Goal: Task Accomplishment & Management: Manage account settings

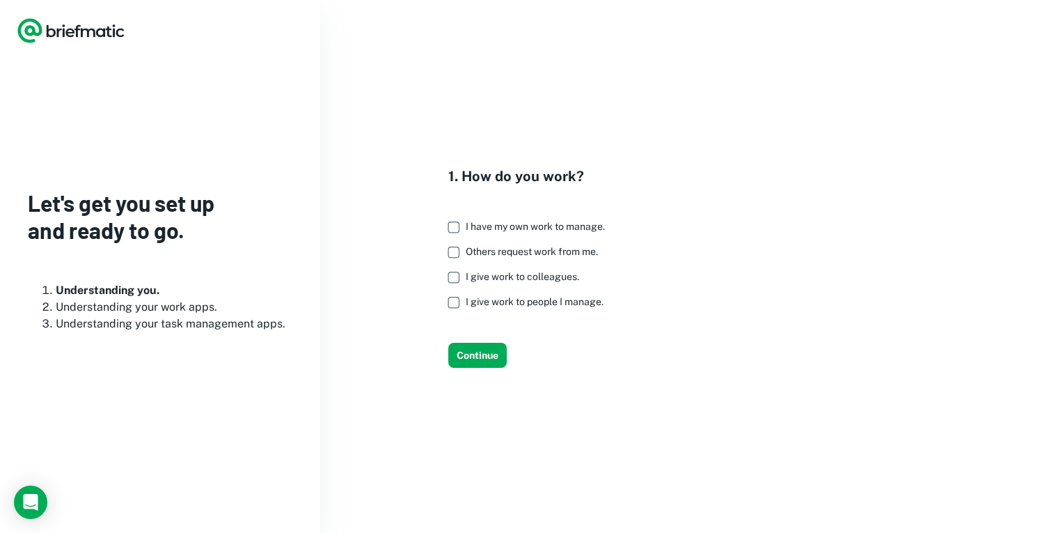
click at [476, 244] on label "Others request work from me." at bounding box center [523, 251] width 164 height 25
click at [480, 346] on button "Continue" at bounding box center [477, 355] width 58 height 25
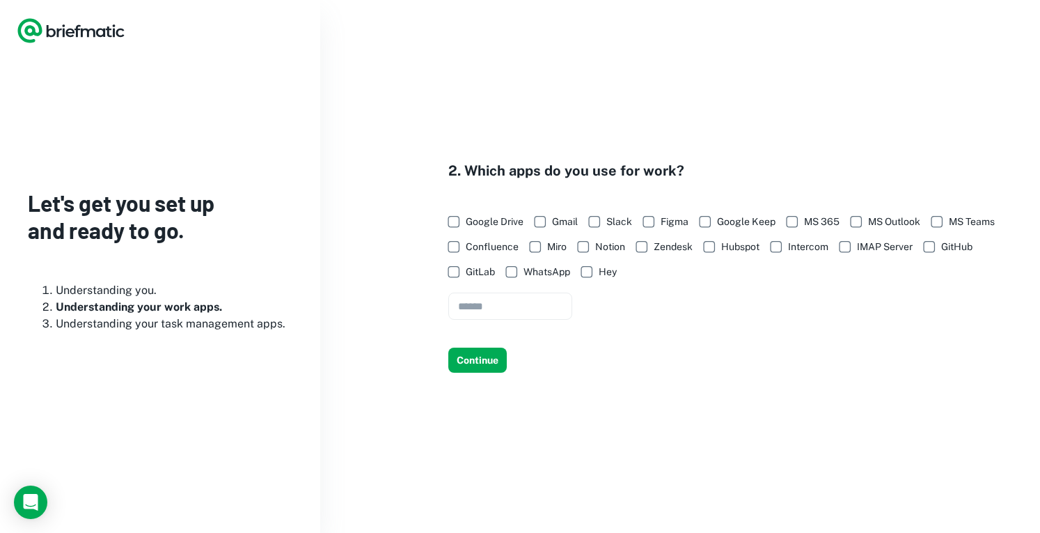
click at [469, 224] on span "Google Drive" at bounding box center [495, 221] width 58 height 15
click at [739, 219] on span "Google Keep" at bounding box center [746, 221] width 58 height 15
click at [469, 361] on button "Continue" at bounding box center [477, 359] width 58 height 25
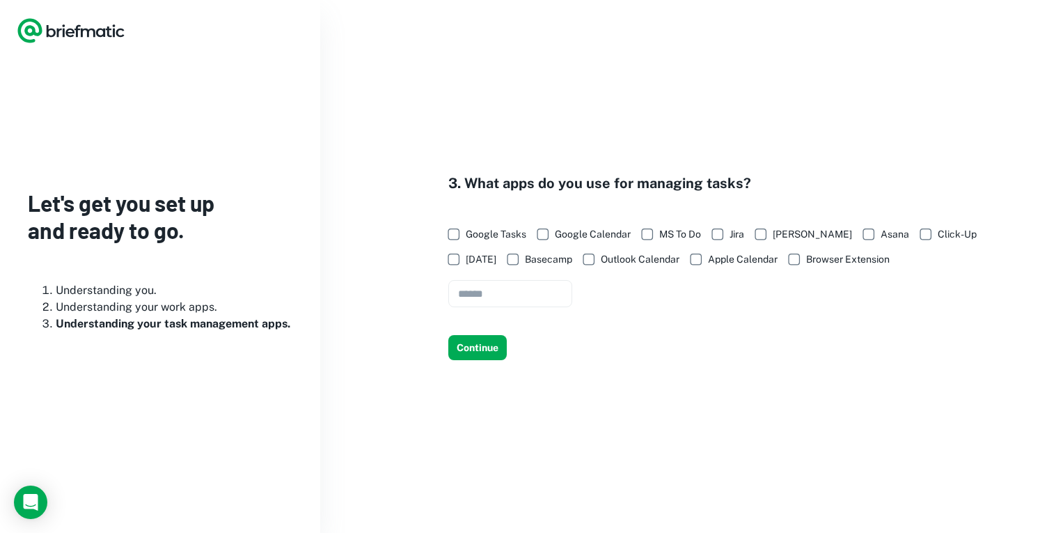
click at [570, 232] on span "Google Calendar" at bounding box center [593, 233] width 76 height 15
click at [492, 347] on button "Continue" at bounding box center [477, 347] width 58 height 25
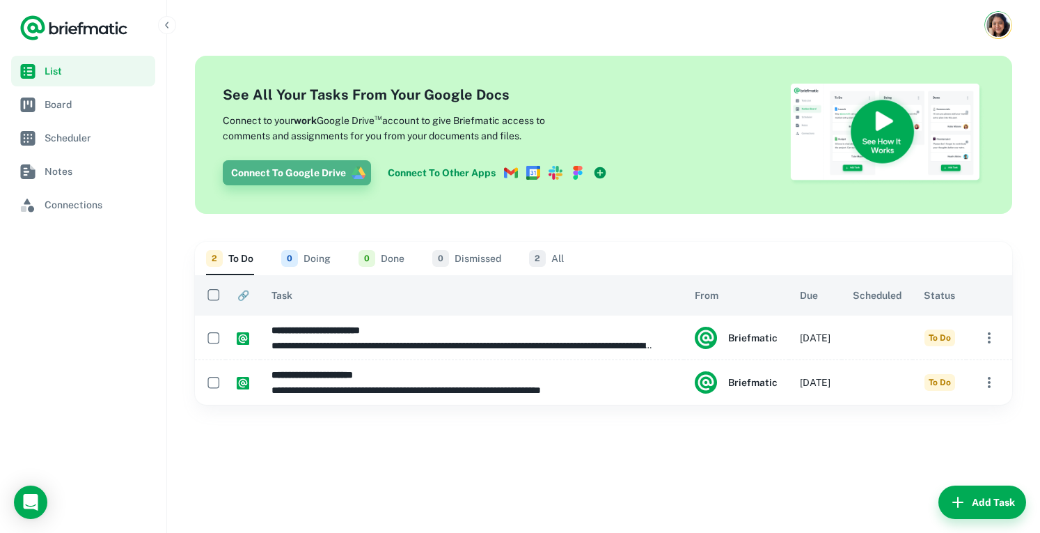
click at [359, 181] on button "Connect To Google Drive" at bounding box center [297, 172] width 148 height 25
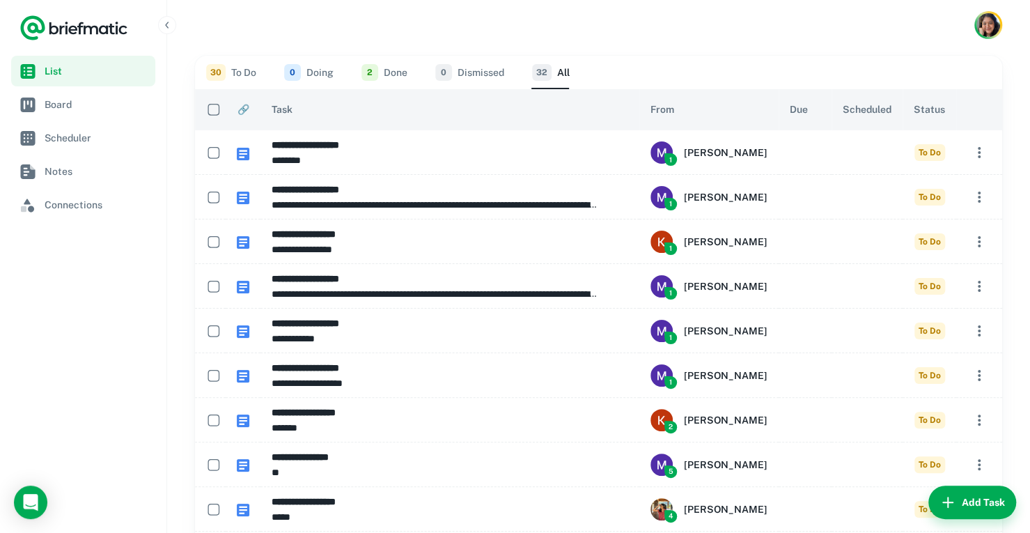
click at [217, 72] on span "30" at bounding box center [215, 72] width 19 height 17
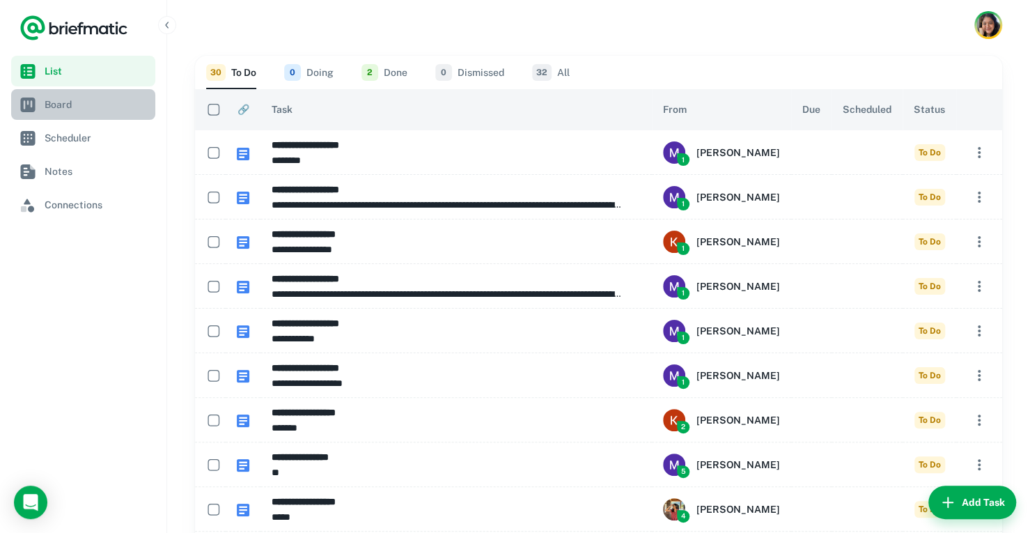
click at [111, 111] on span "Board" at bounding box center [97, 104] width 105 height 15
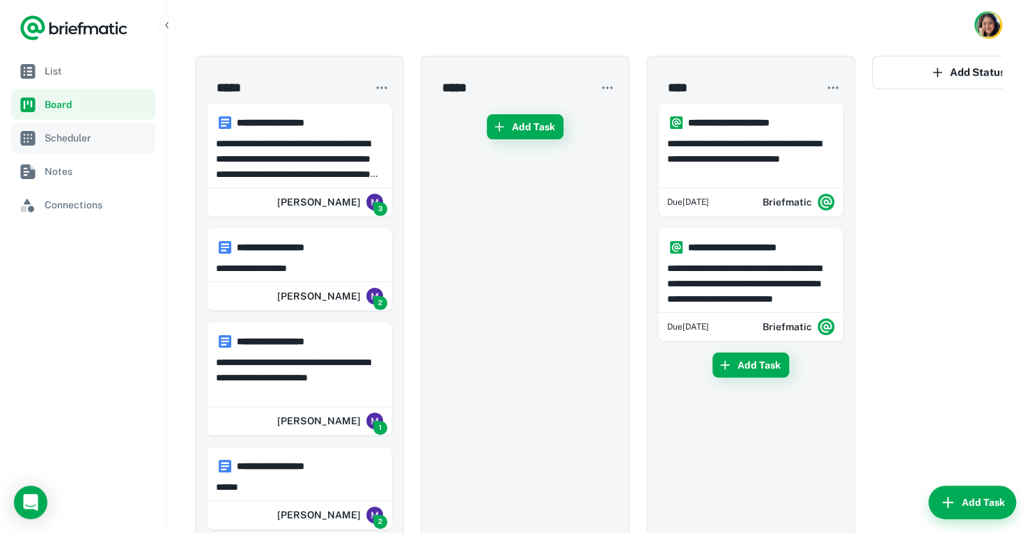
click at [113, 132] on span "Scheduler" at bounding box center [97, 137] width 105 height 15
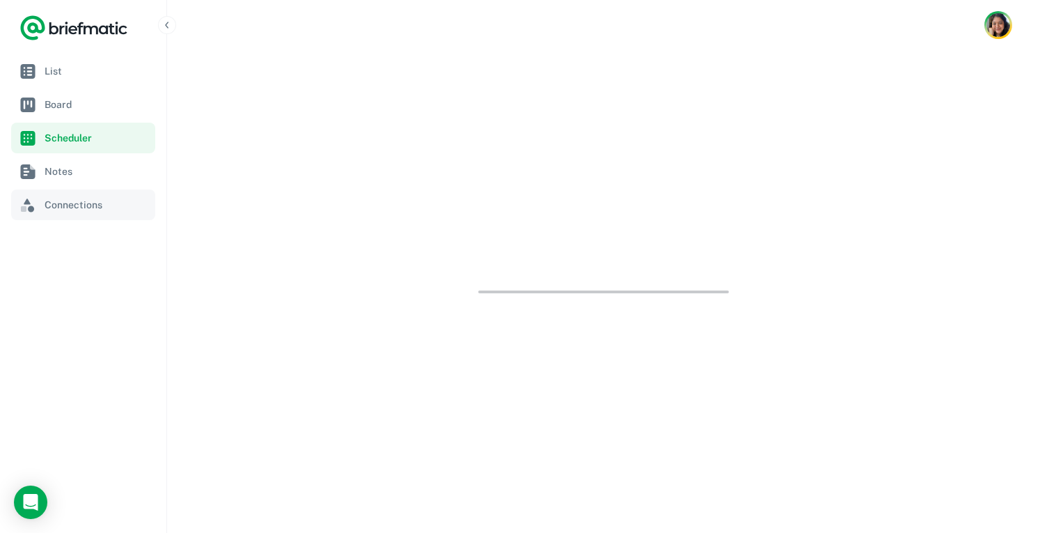
click at [99, 189] on link "Connections" at bounding box center [83, 204] width 144 height 31
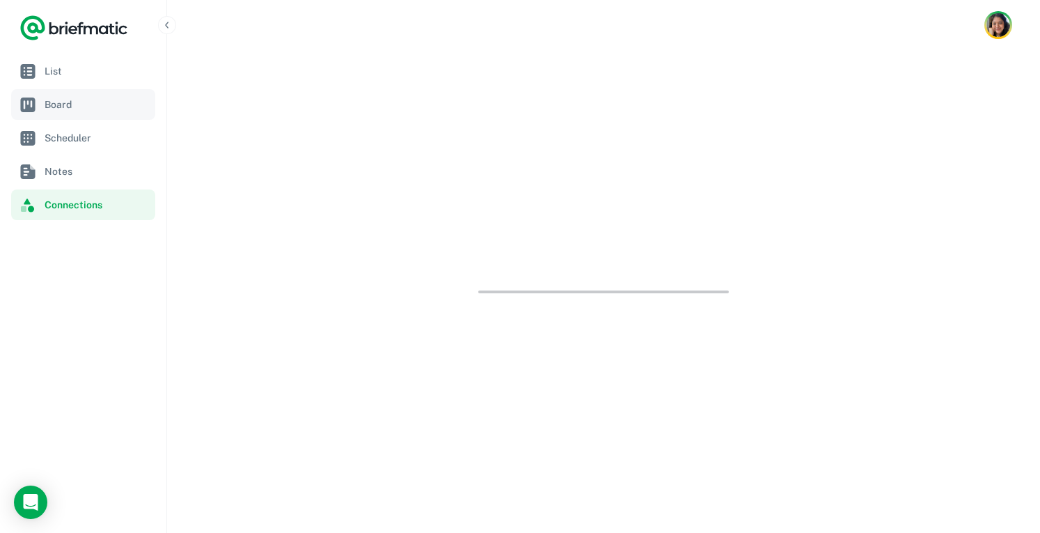
click at [103, 107] on span "Board" at bounding box center [97, 104] width 105 height 15
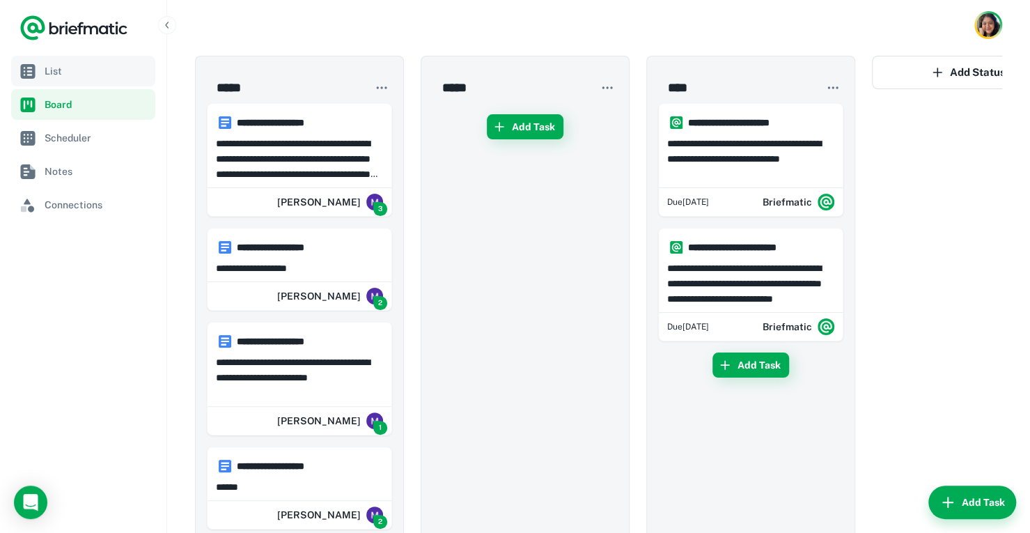
click at [121, 63] on link "List" at bounding box center [83, 71] width 144 height 31
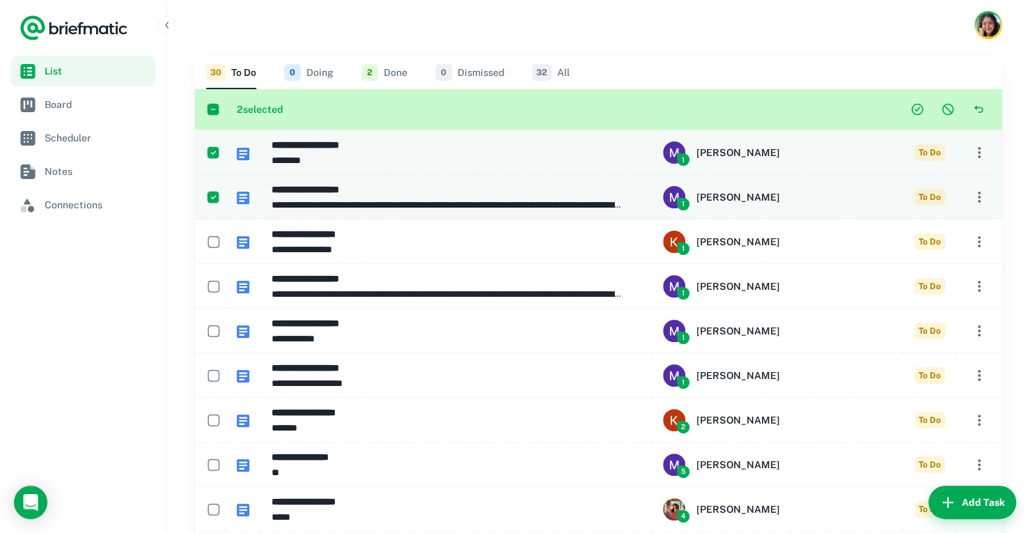
click at [1010, 19] on div at bounding box center [598, 25] width 863 height 50
click at [1000, 31] on span "Account button" at bounding box center [983, 39] width 44 height 44
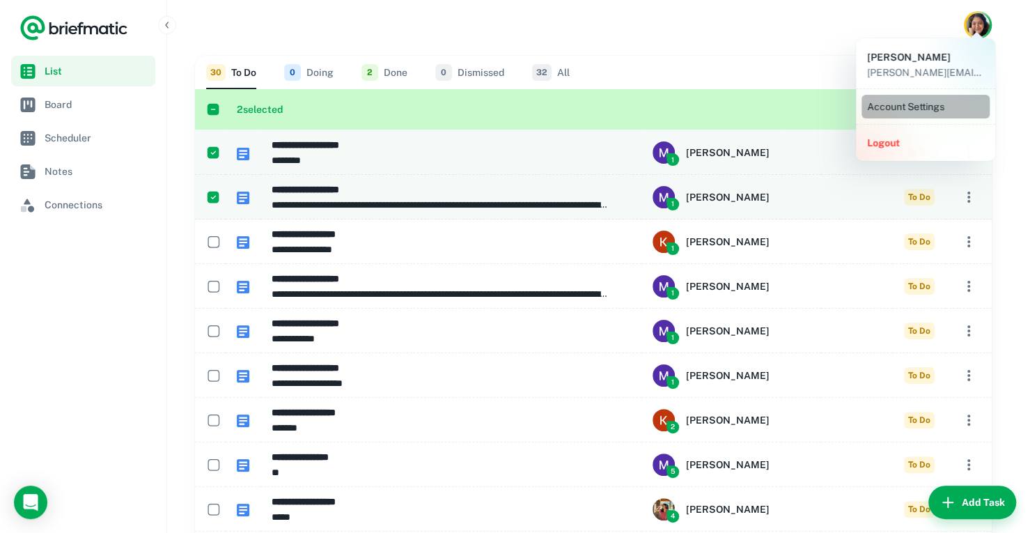
click at [947, 107] on li "Account Settings" at bounding box center [925, 107] width 128 height 24
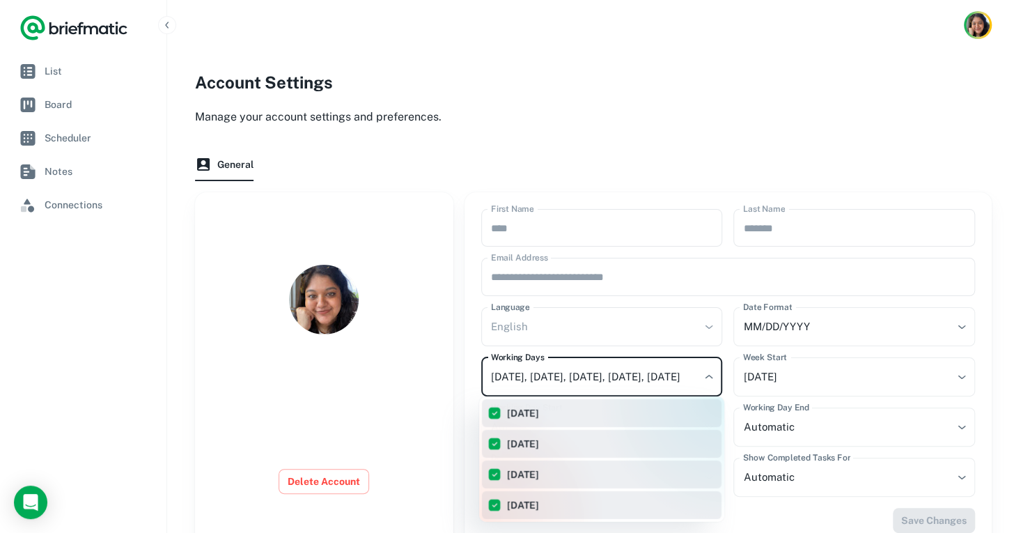
click at [653, 366] on body "**********" at bounding box center [515, 297] width 1030 height 594
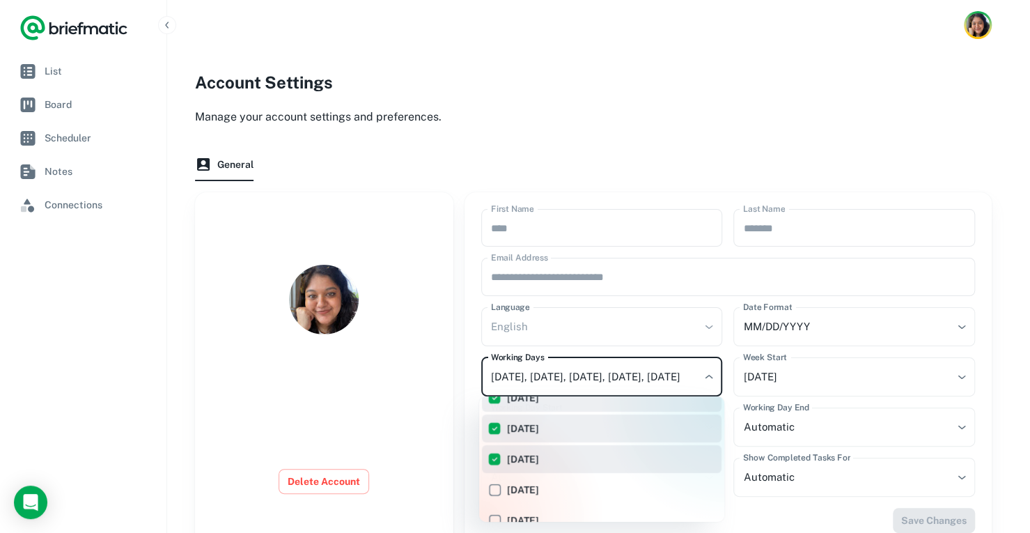
click at [721, 122] on div at bounding box center [515, 266] width 1030 height 533
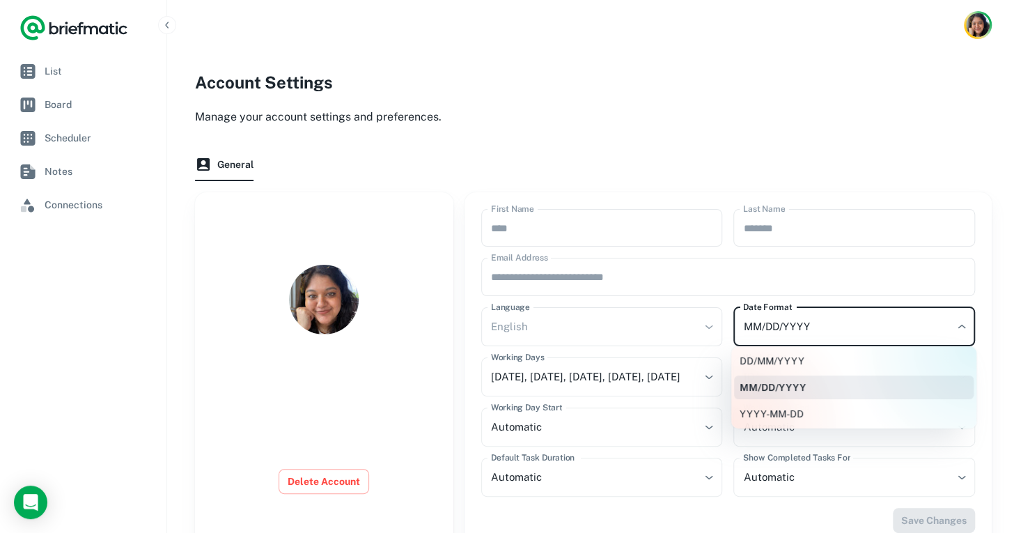
click at [834, 341] on body "**********" at bounding box center [515, 297] width 1030 height 594
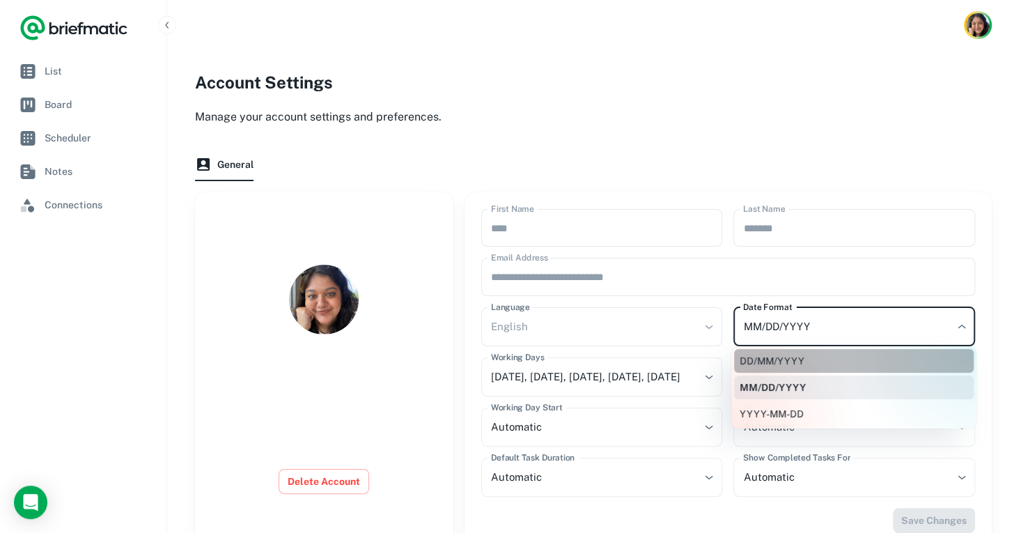
click at [772, 359] on li "DD/MM/YYYY" at bounding box center [853, 361] width 239 height 24
type input "********"
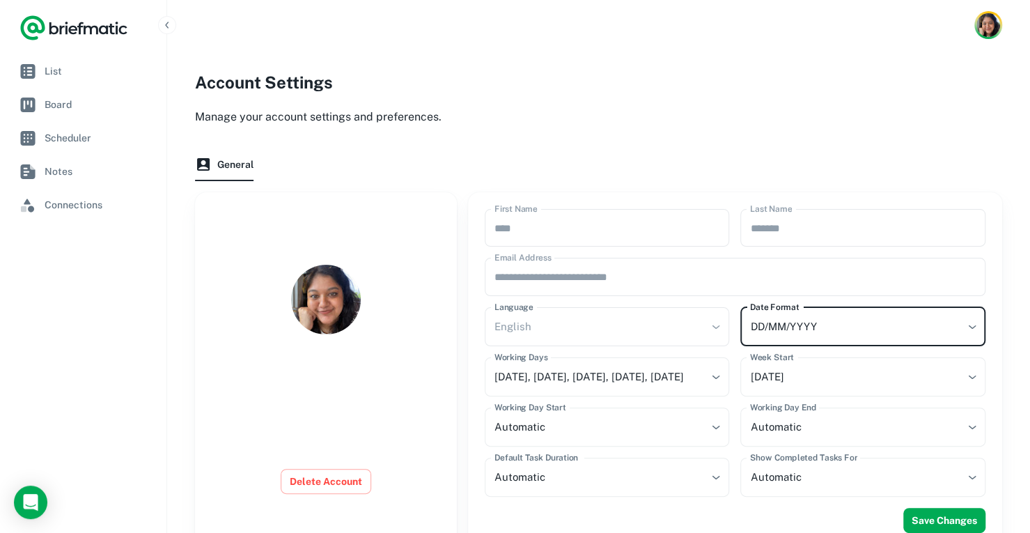
scroll to position [61, 0]
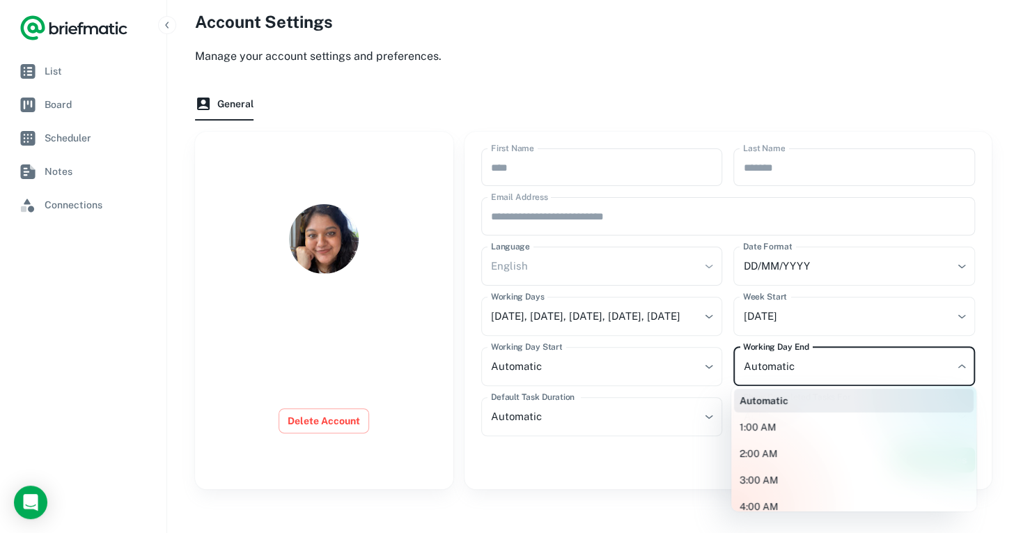
click at [808, 361] on body "**********" at bounding box center [515, 236] width 1030 height 594
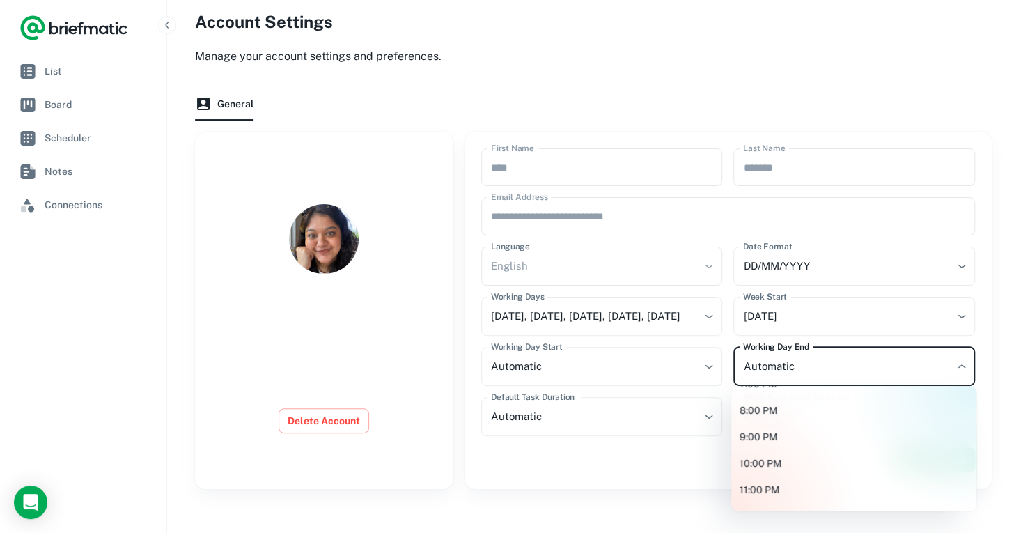
scroll to position [539, 0]
click at [813, 398] on li "8:00 PM" at bounding box center [853, 391] width 239 height 24
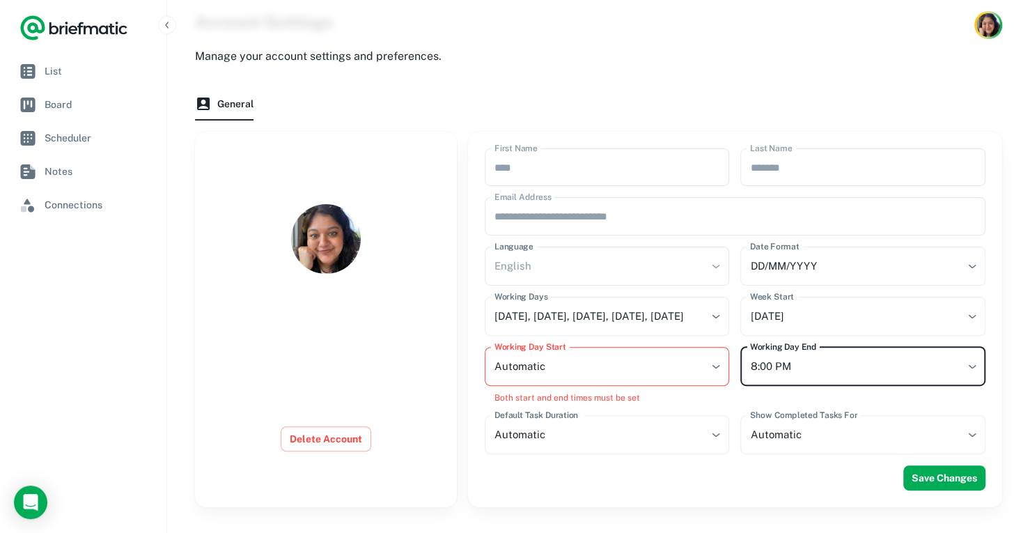
type input "********"
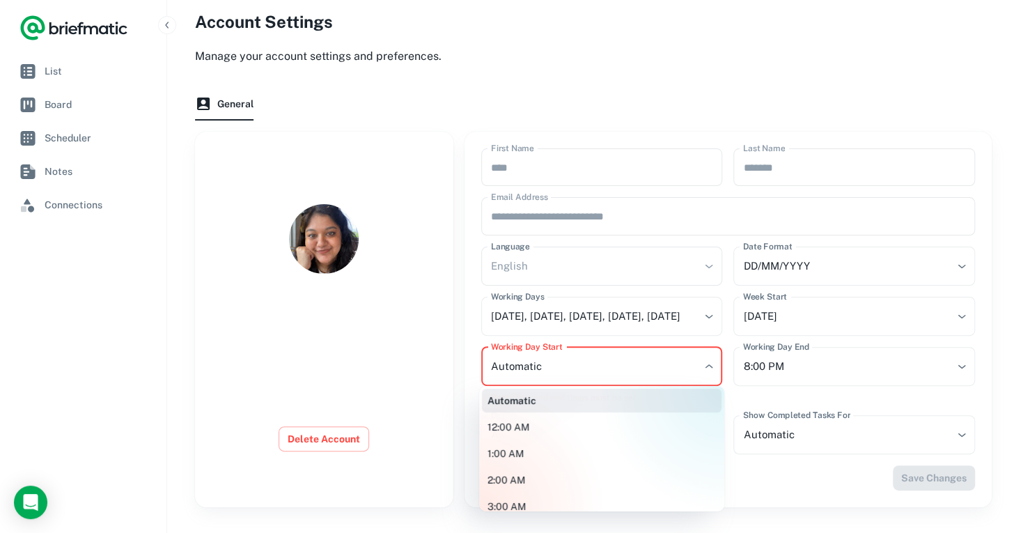
click at [650, 368] on body "**********" at bounding box center [515, 245] width 1030 height 612
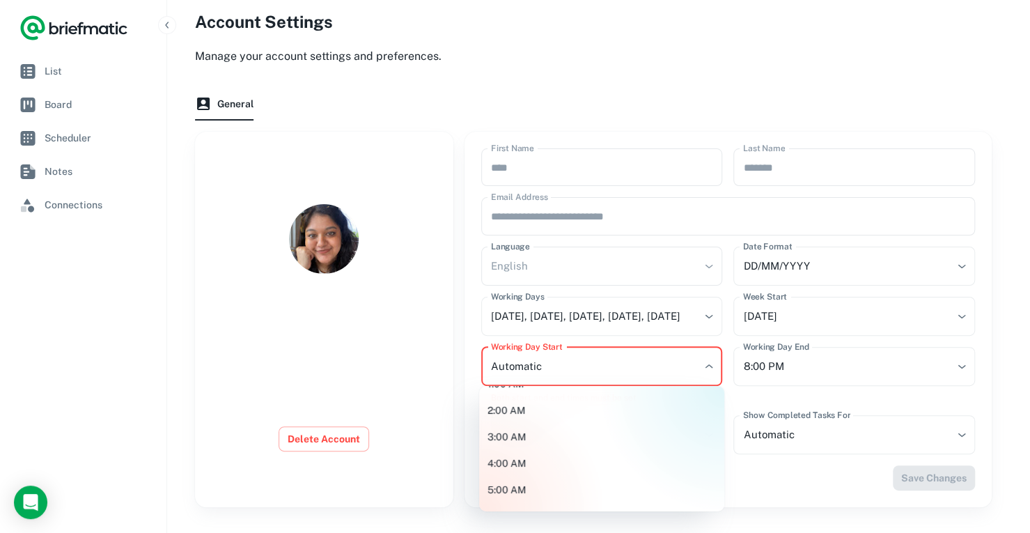
scroll to position [139, 0]
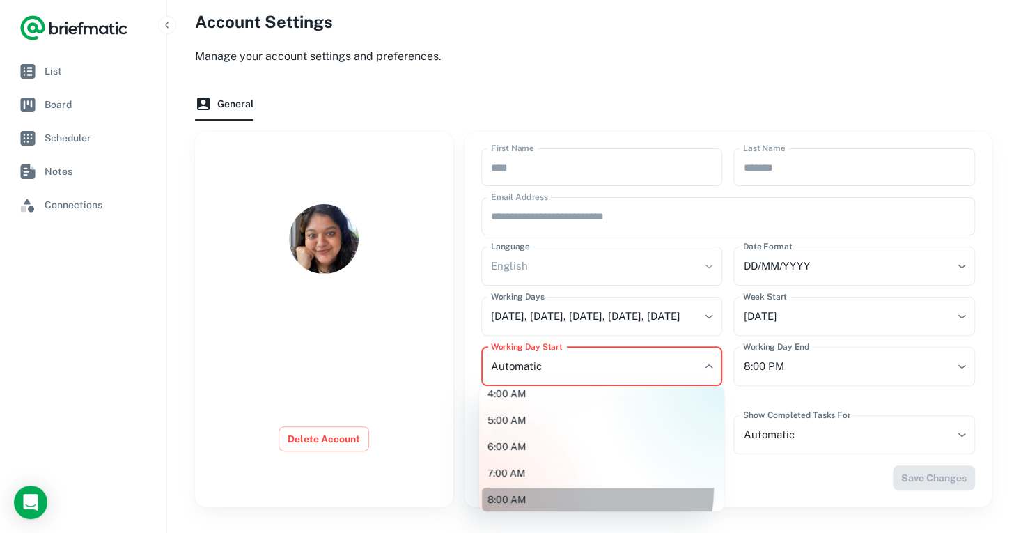
click at [557, 488] on li "8:00 AM" at bounding box center [601, 499] width 239 height 24
type input "********"
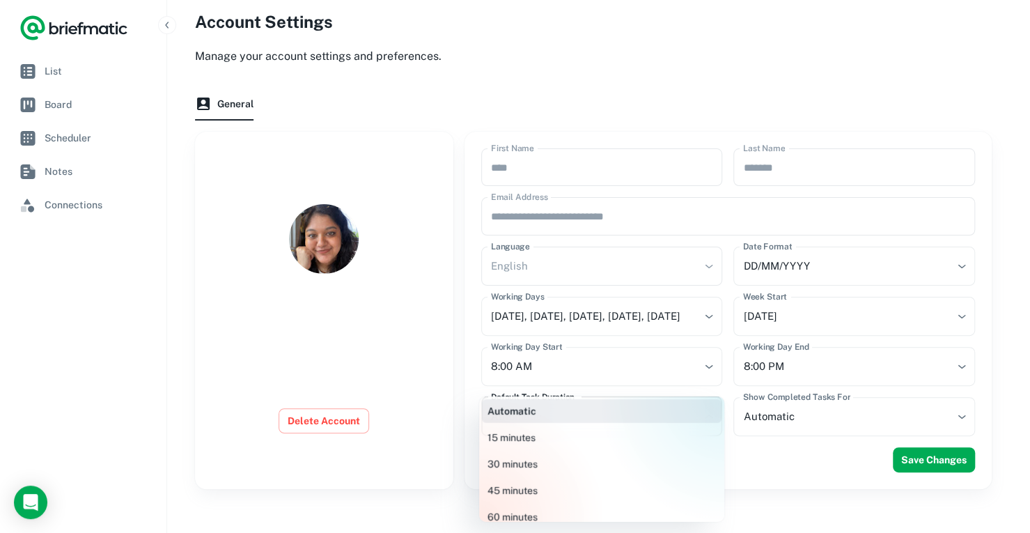
click at [618, 425] on body "**********" at bounding box center [515, 236] width 1030 height 594
click at [602, 515] on li "60 minutes" at bounding box center [601, 517] width 239 height 24
type input "********"
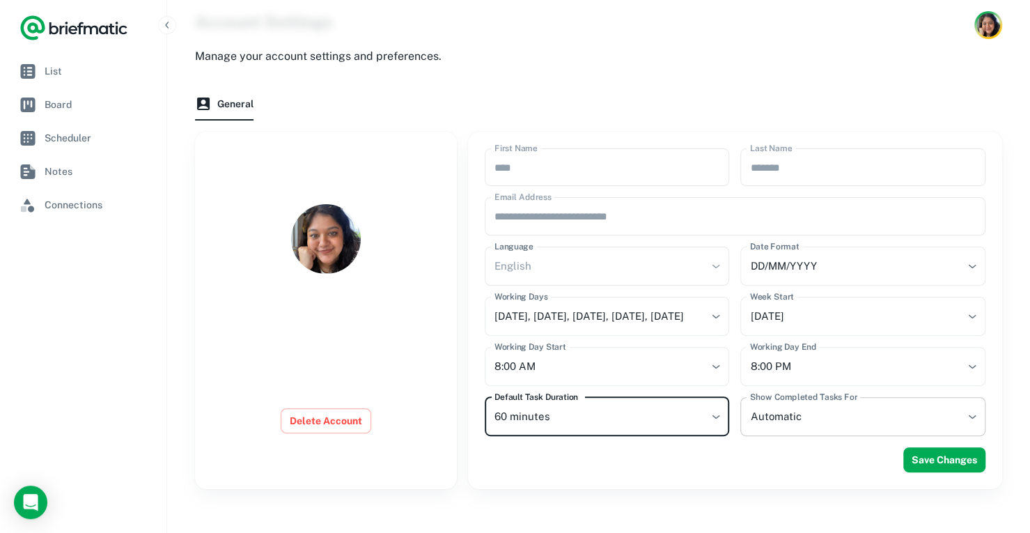
click at [788, 418] on body "**********" at bounding box center [515, 236] width 1030 height 594
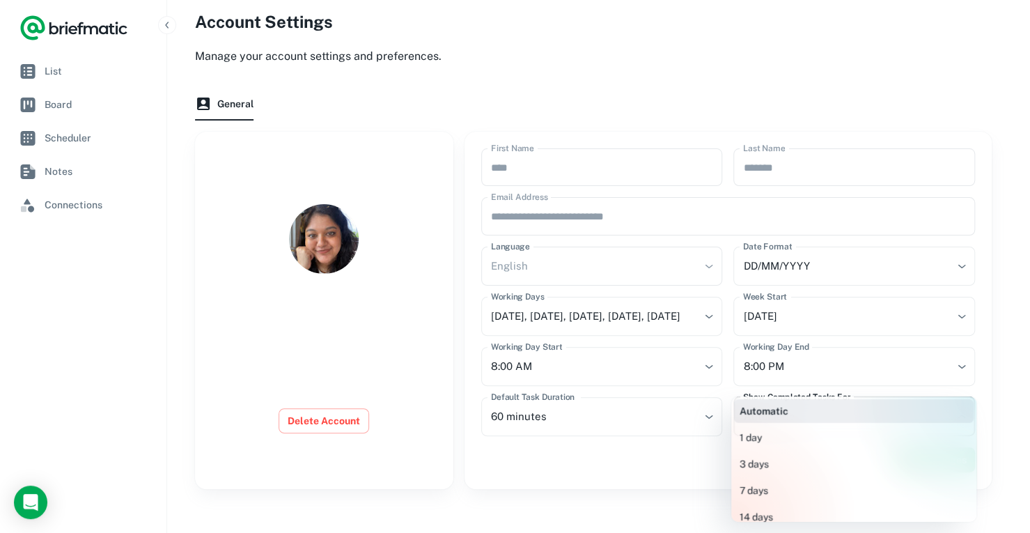
click at [788, 418] on li "Automatic" at bounding box center [853, 411] width 239 height 24
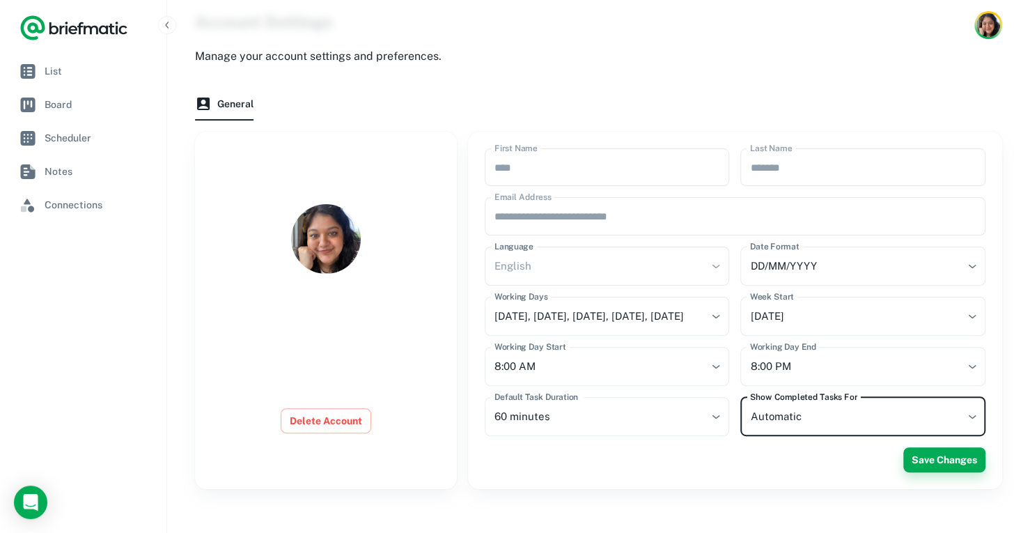
click at [929, 460] on button "Save Changes" at bounding box center [944, 459] width 82 height 25
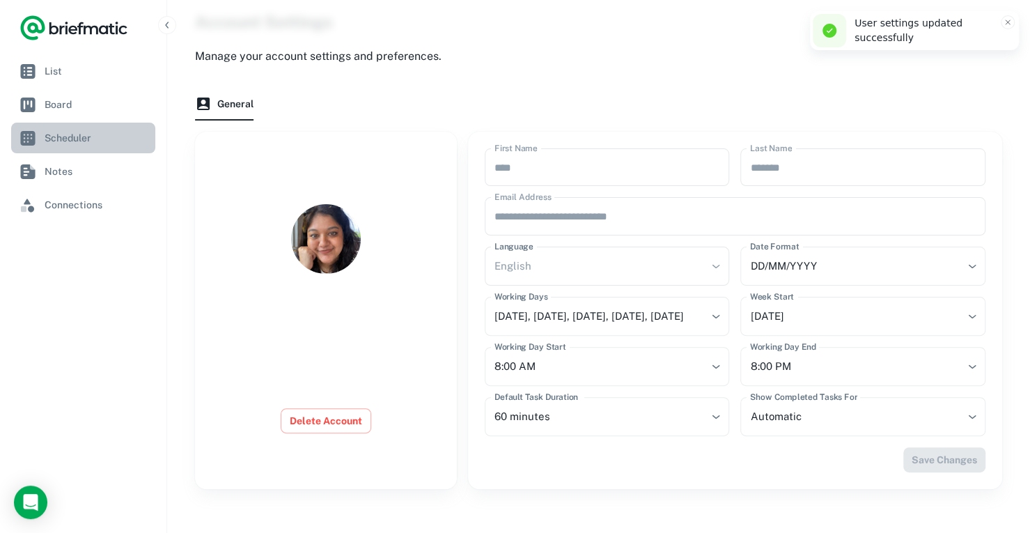
click at [54, 139] on span "Scheduler" at bounding box center [97, 137] width 105 height 15
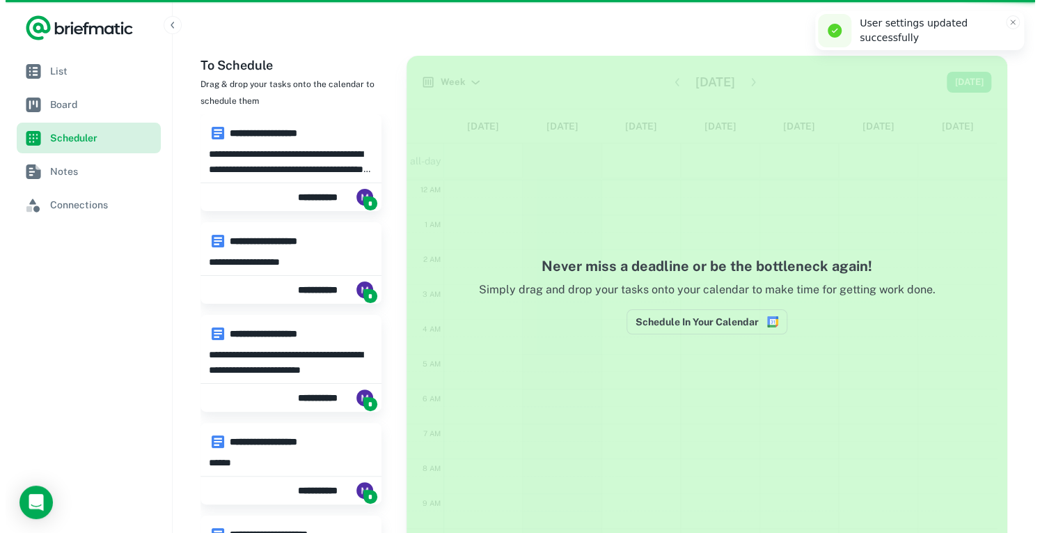
scroll to position [207, 0]
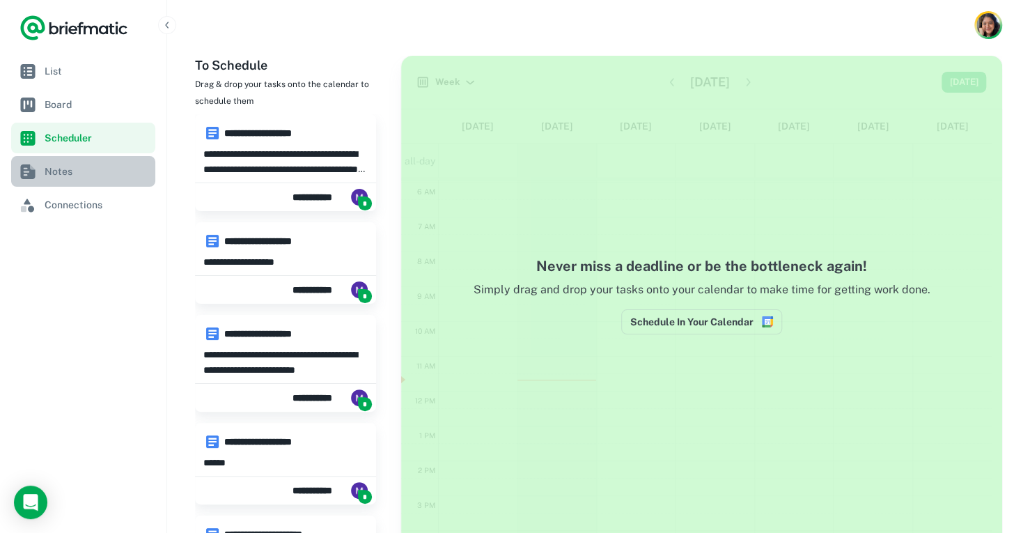
click at [71, 175] on span "Notes" at bounding box center [97, 171] width 105 height 15
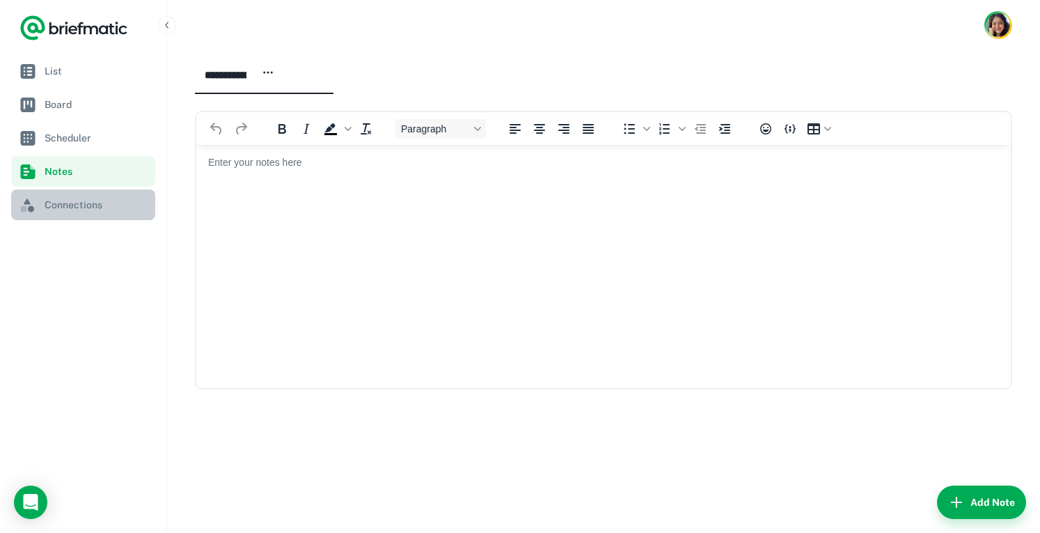
click at [79, 207] on span "Connections" at bounding box center [97, 204] width 105 height 15
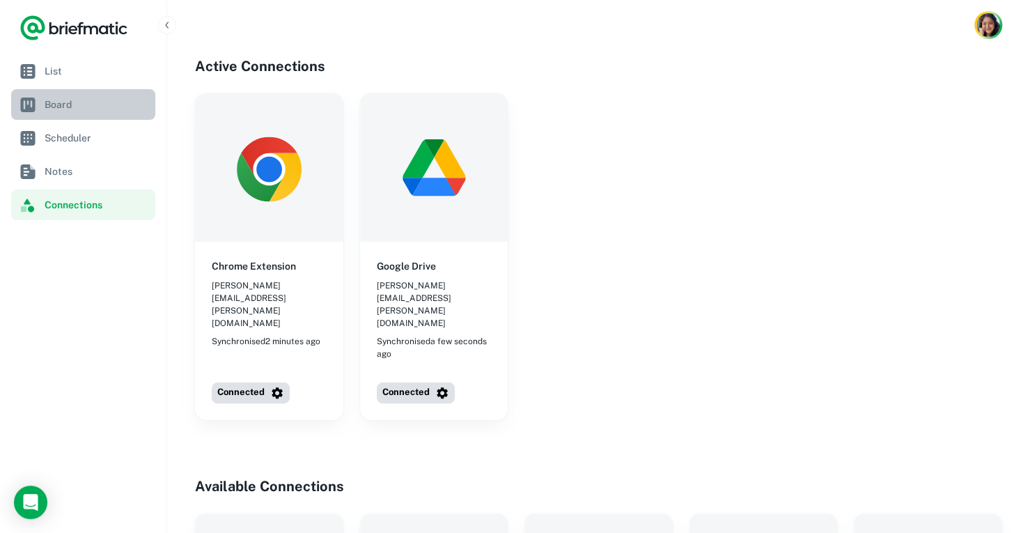
click at [77, 107] on span "Board" at bounding box center [97, 104] width 105 height 15
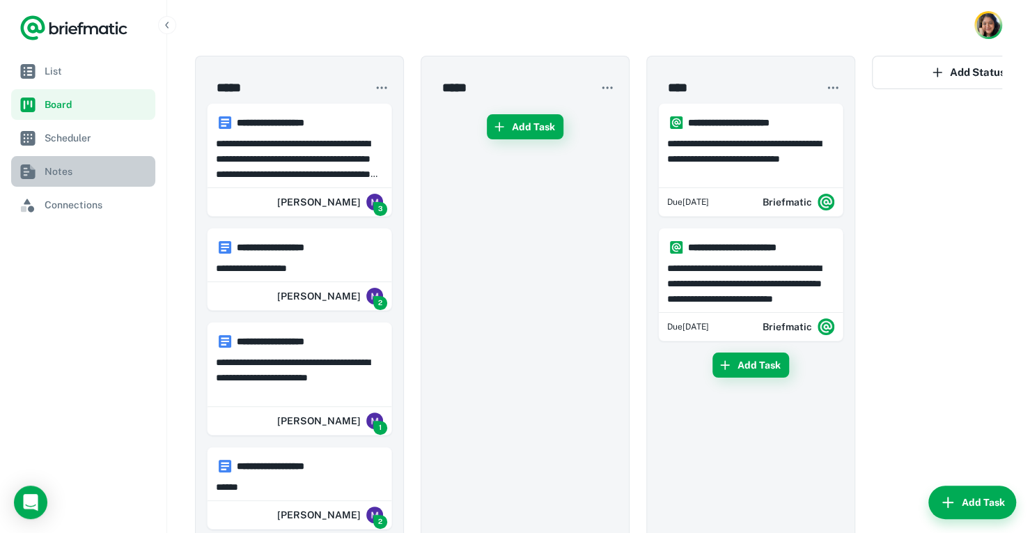
click at [103, 170] on span "Notes" at bounding box center [97, 171] width 105 height 15
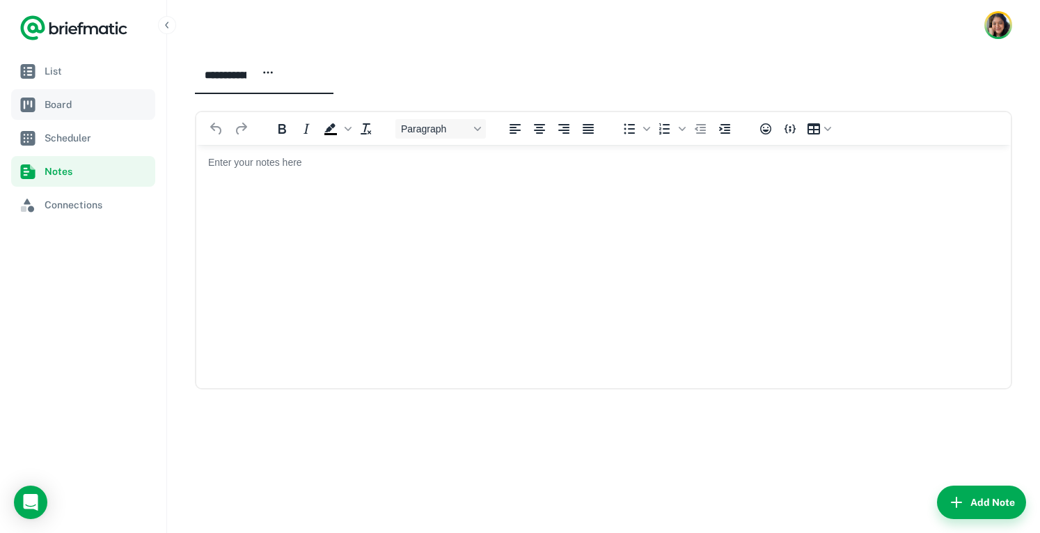
click at [103, 117] on link "Board" at bounding box center [83, 104] width 144 height 31
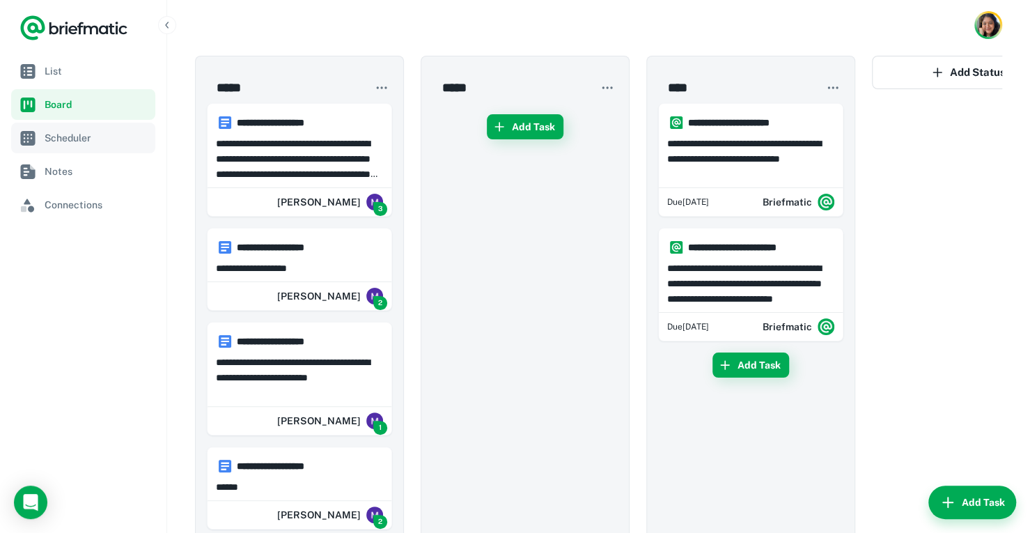
click at [100, 144] on span "Scheduler" at bounding box center [97, 137] width 105 height 15
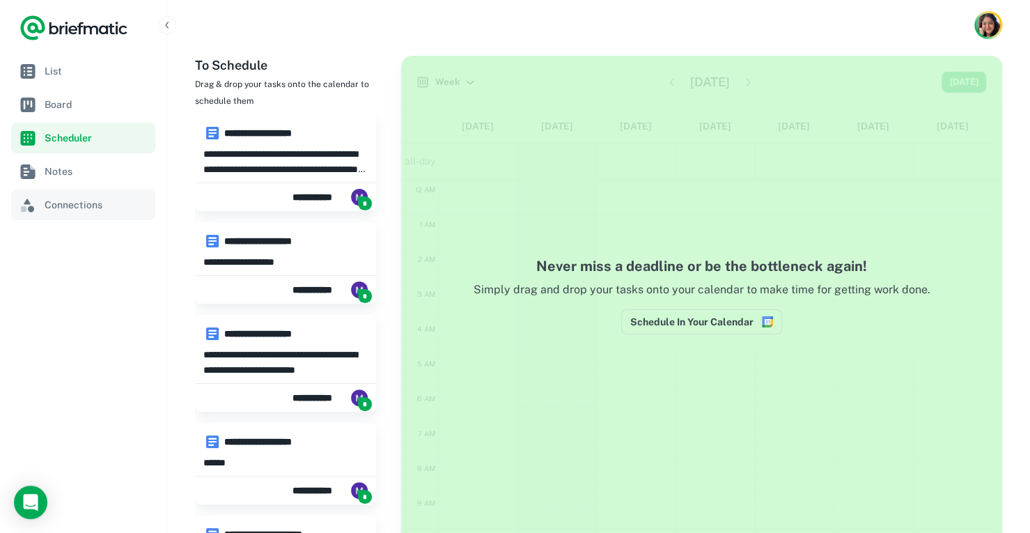
scroll to position [207, 0]
click at [95, 192] on link "Connections" at bounding box center [83, 204] width 144 height 31
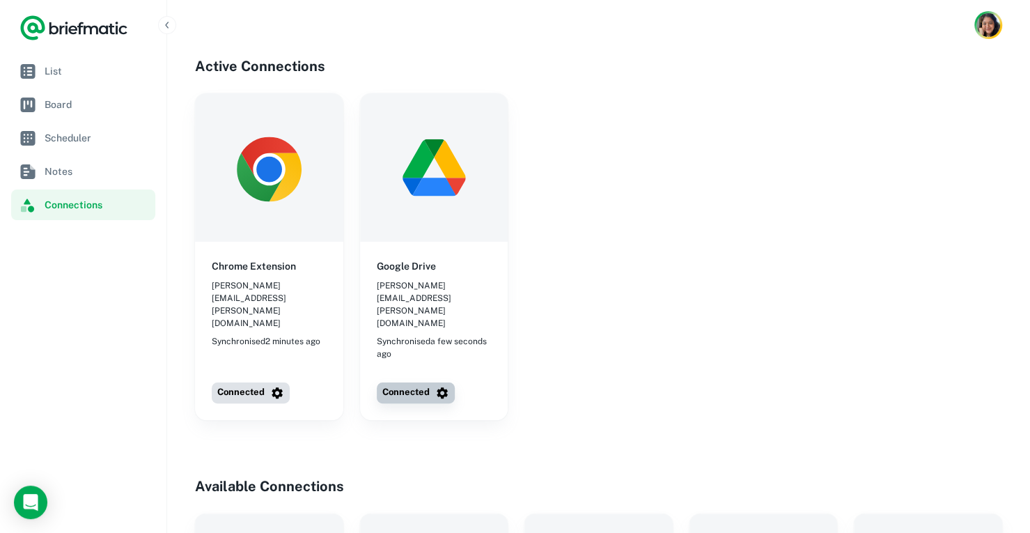
click at [441, 386] on icon "button" at bounding box center [442, 393] width 14 height 14
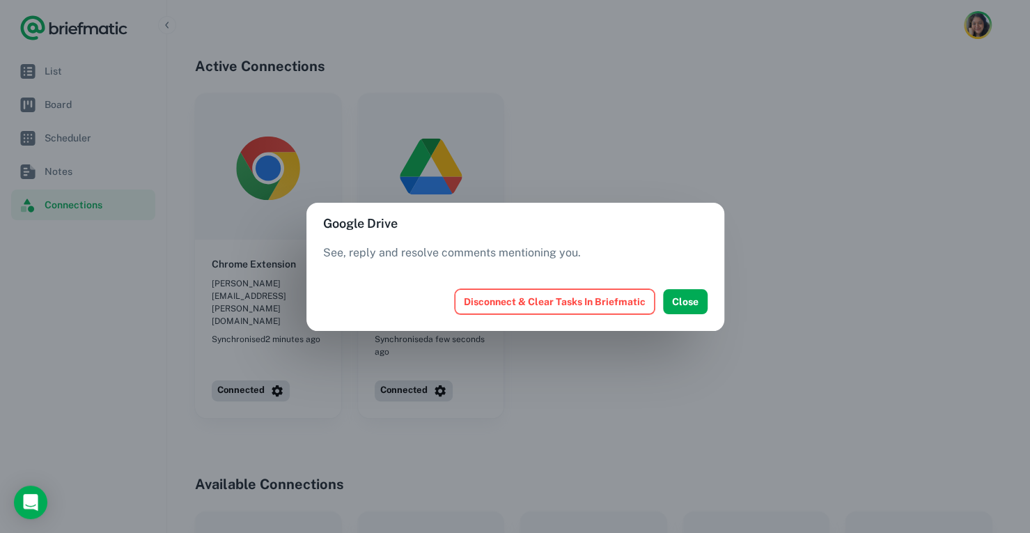
click at [486, 294] on button "Disconnect & Clear Tasks In Briefmatic" at bounding box center [555, 301] width 200 height 25
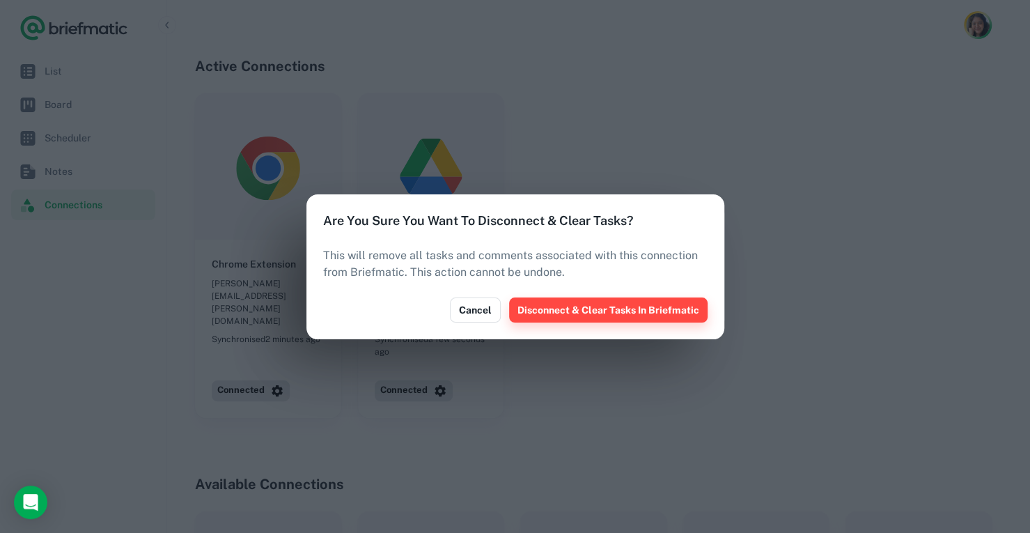
click at [579, 306] on button "Disconnect & Clear Tasks In Briefmatic" at bounding box center [608, 309] width 198 height 25
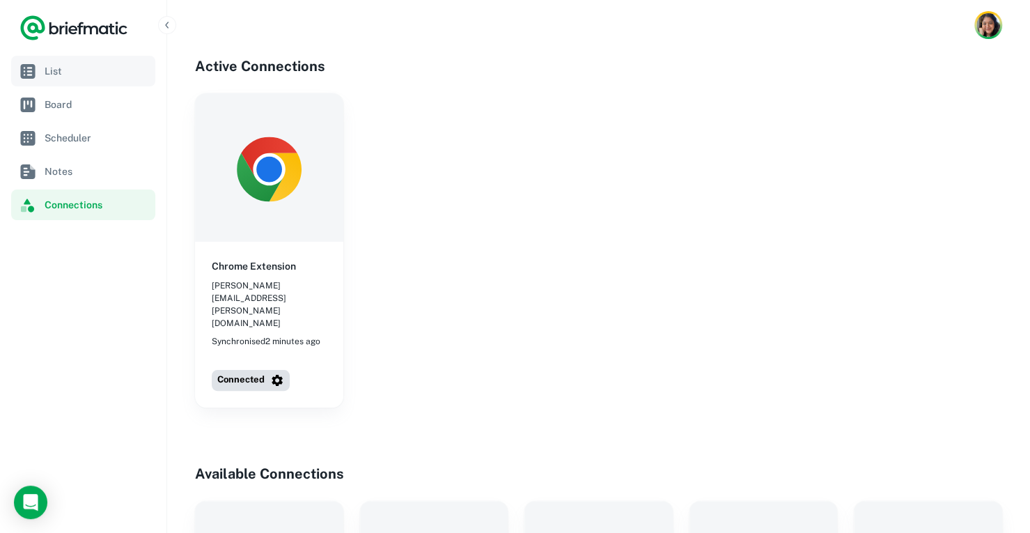
click at [93, 81] on link "List" at bounding box center [83, 71] width 144 height 31
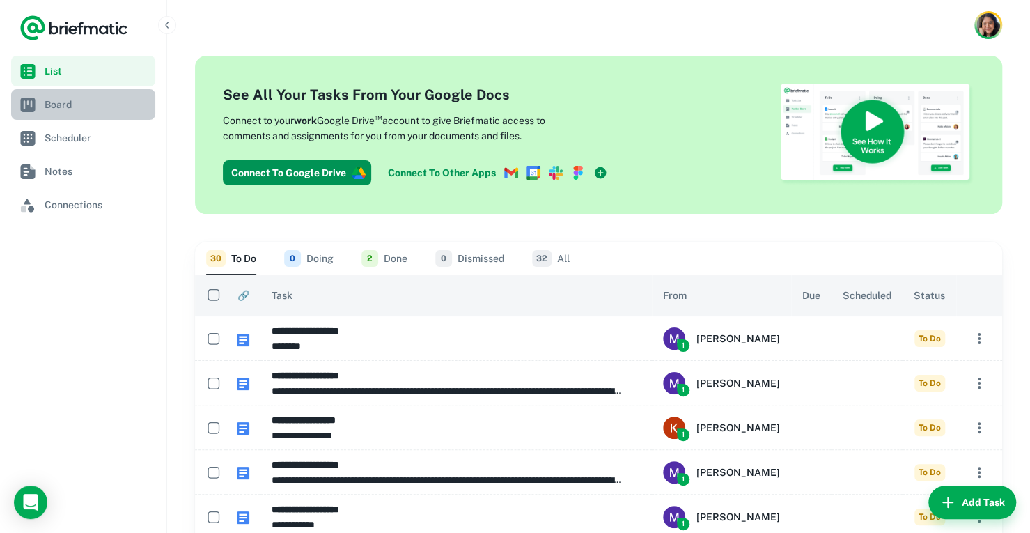
click at [78, 102] on span "Board" at bounding box center [97, 104] width 105 height 15
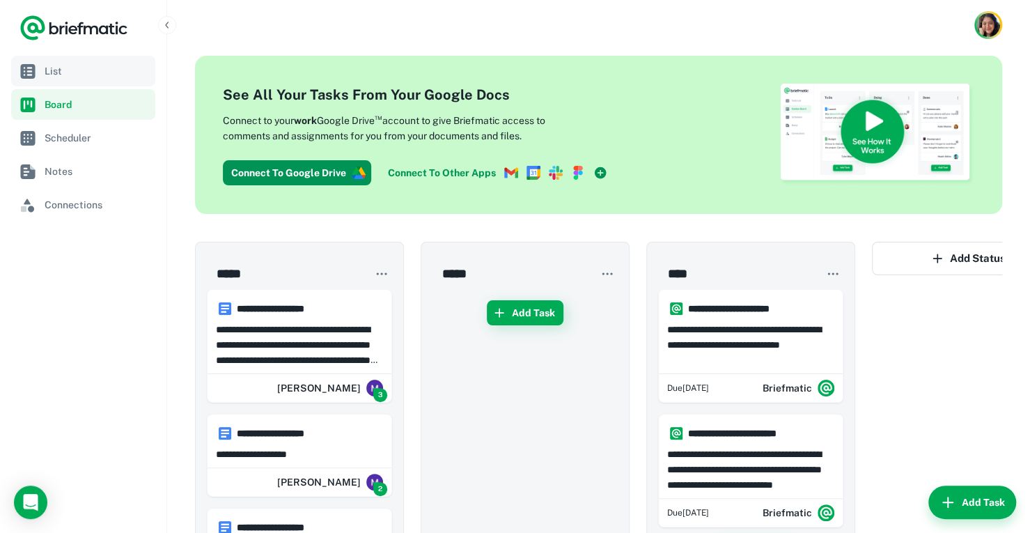
click at [85, 81] on link "List" at bounding box center [83, 71] width 144 height 31
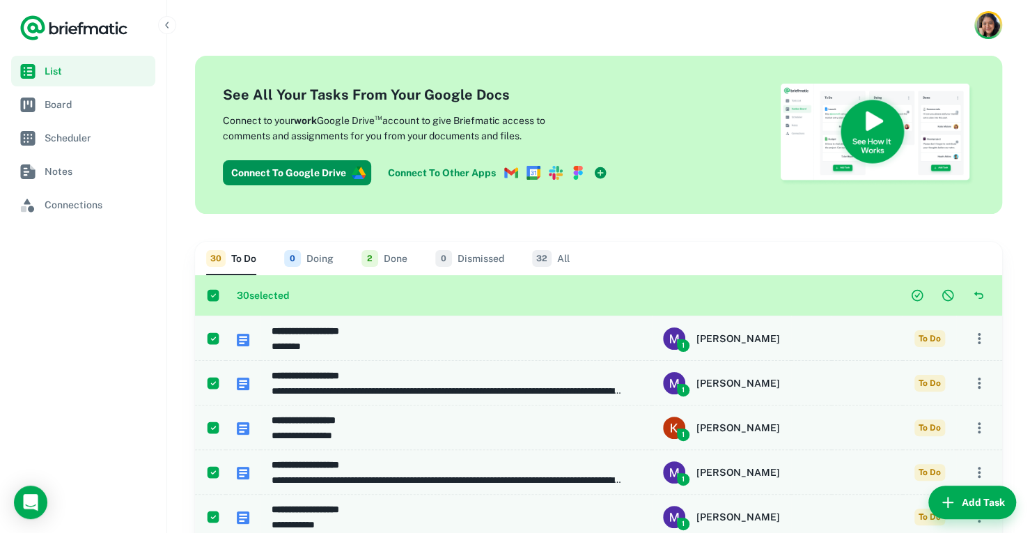
click at [933, 294] on div at bounding box center [947, 295] width 86 height 25
click at [964, 293] on div at bounding box center [947, 295] width 86 height 25
click at [951, 291] on icon "Dismiss task(s)" at bounding box center [948, 295] width 12 height 12
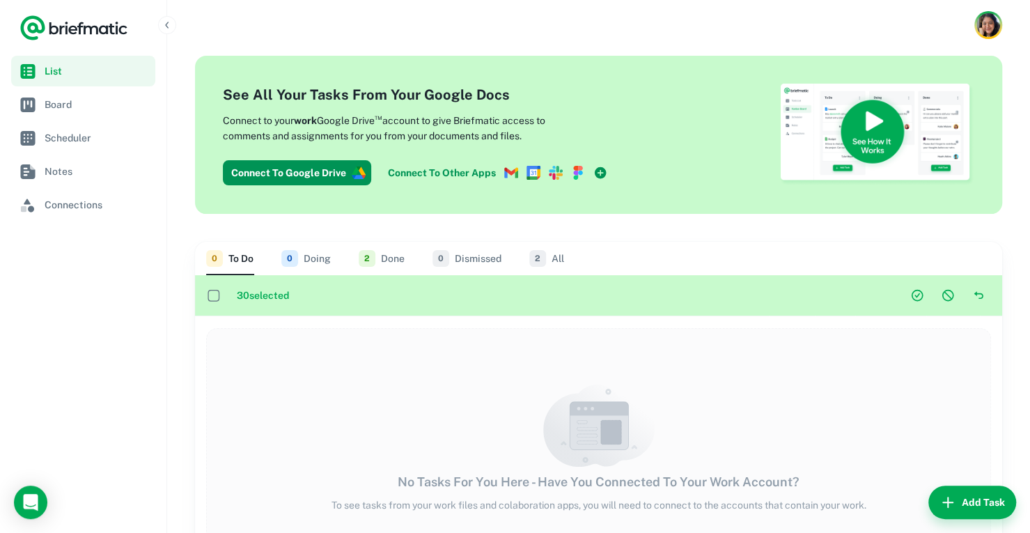
click at [301, 353] on div "No Tasks For You Here - Have You Connected To Your Work Account? To see tasks f…" at bounding box center [598, 448] width 785 height 240
click at [244, 379] on div "No Tasks For You Here - Have You Connected To Your Work Account? To see tasks f…" at bounding box center [598, 448] width 785 height 240
click at [380, 252] on button "2 Done" at bounding box center [382, 258] width 46 height 33
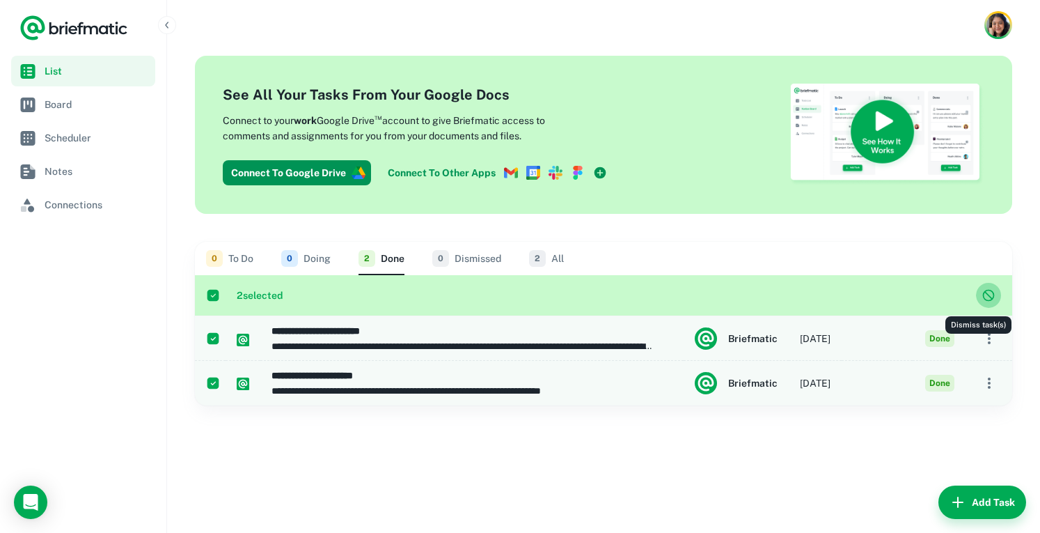
click at [976, 286] on button "Dismiss task(s)" at bounding box center [988, 295] width 25 height 25
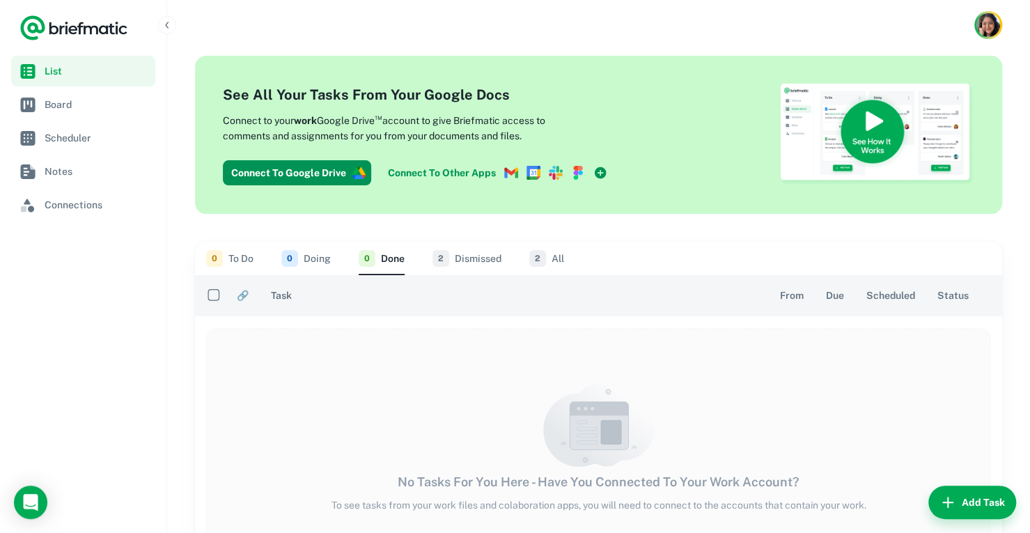
click at [317, 350] on div "No Tasks For You Here - Have You Connected To Your Work Account? To see tasks f…" at bounding box center [598, 448] width 785 height 240
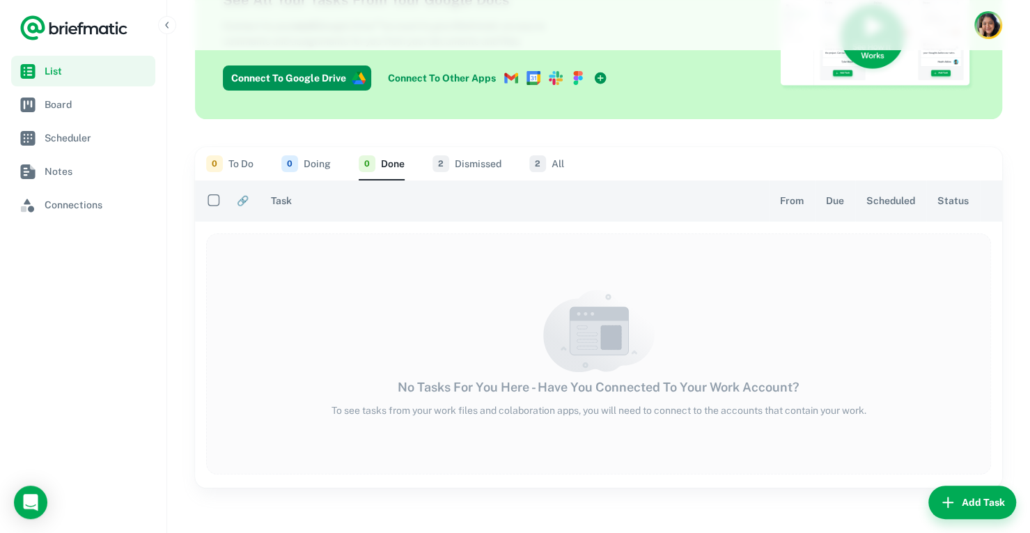
scroll to position [100, 0]
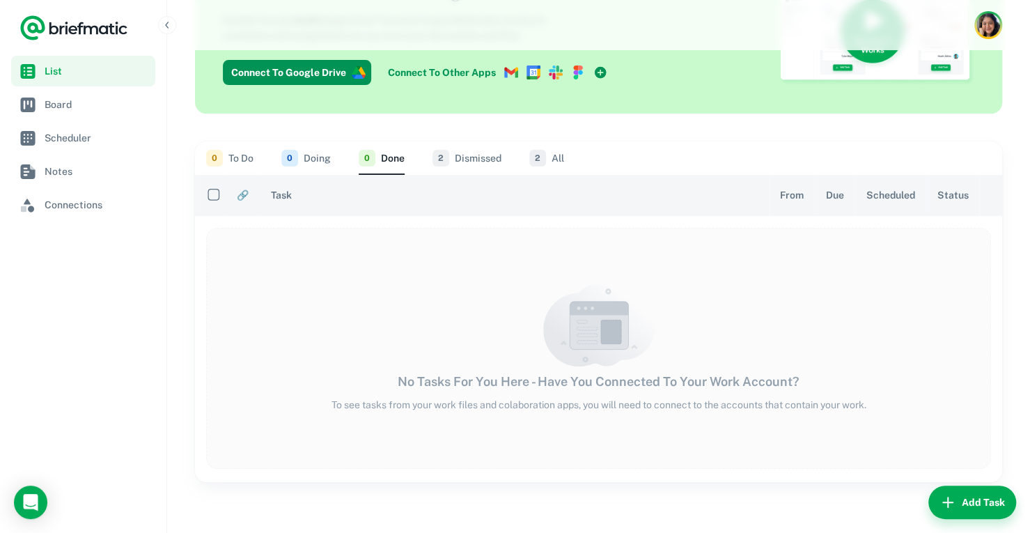
click at [978, 492] on button "Add Task" at bounding box center [972, 501] width 88 height 33
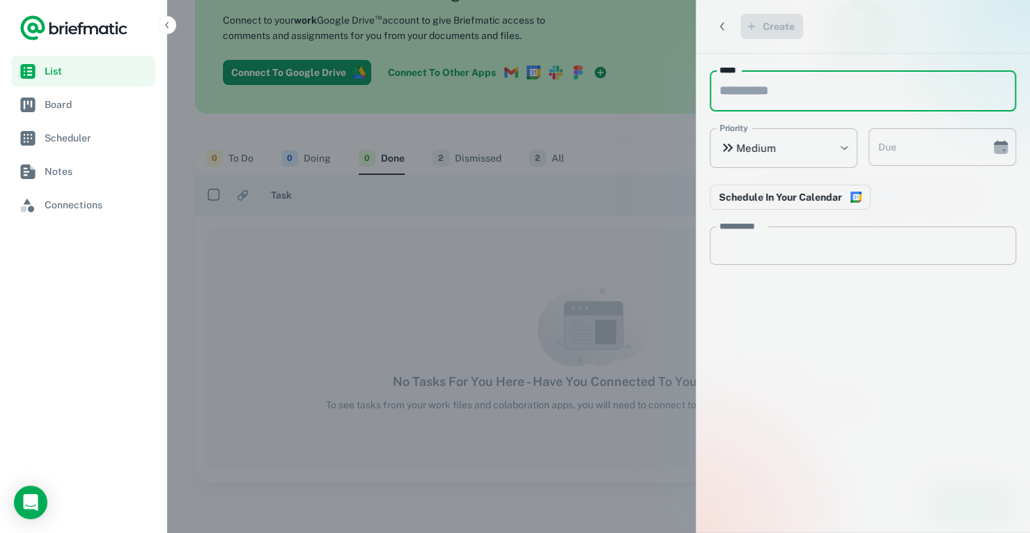
click at [610, 329] on div at bounding box center [515, 266] width 1030 height 533
